Goal: Task Accomplishment & Management: Manage account settings

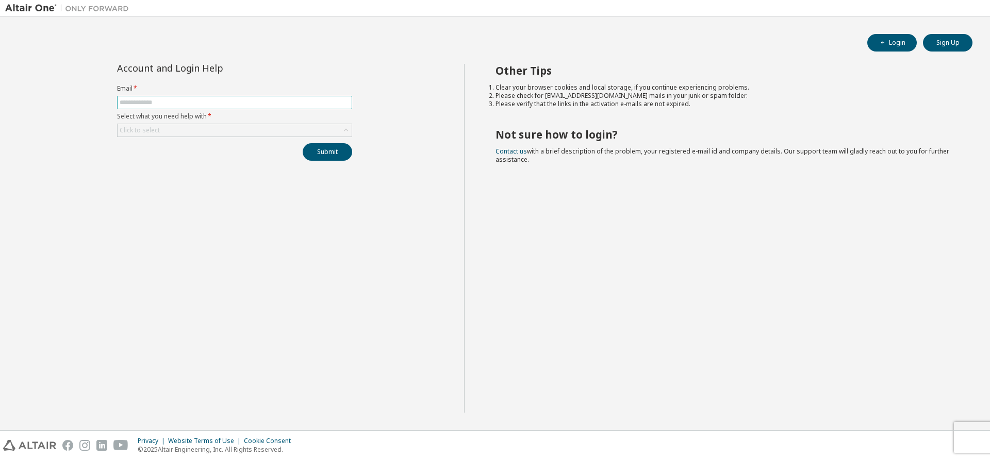
click at [174, 102] on input "text" at bounding box center [235, 102] width 230 height 8
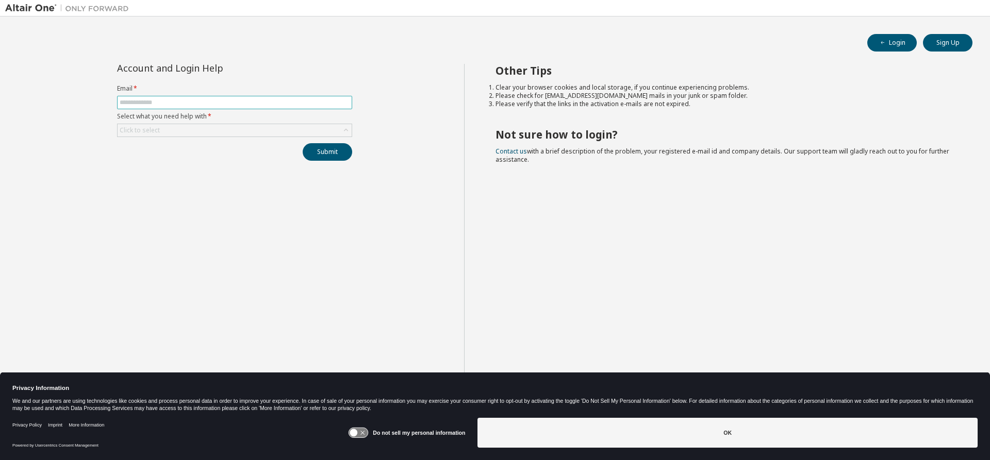
click at [170, 99] on input "text" at bounding box center [235, 102] width 230 height 8
type input "**********"
click at [333, 136] on div "Click to select" at bounding box center [235, 130] width 234 height 12
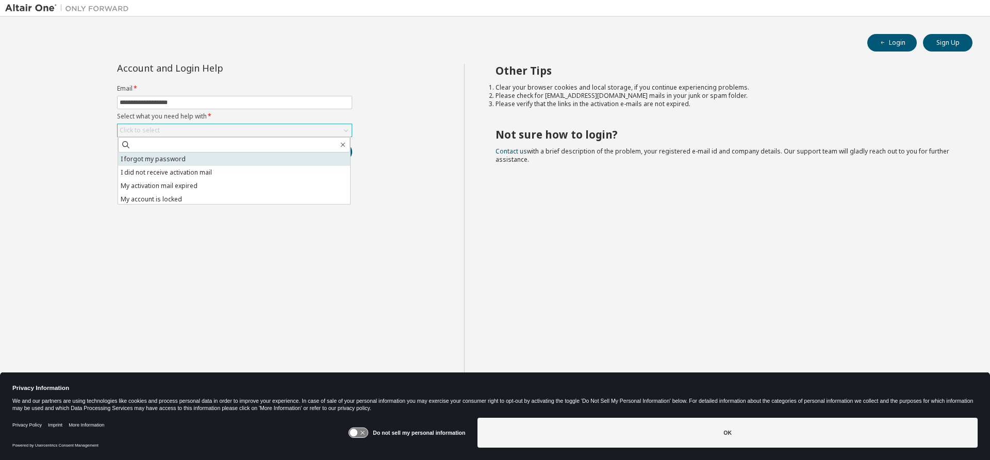
click at [274, 160] on li "I forgot my password" at bounding box center [234, 159] width 232 height 13
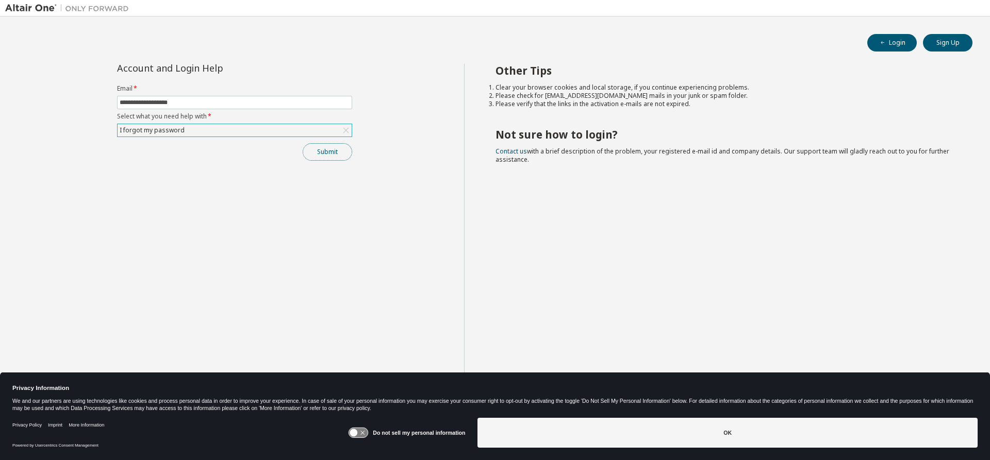
click at [322, 151] on button "Submit" at bounding box center [328, 152] width 50 height 18
